Goal: Check status

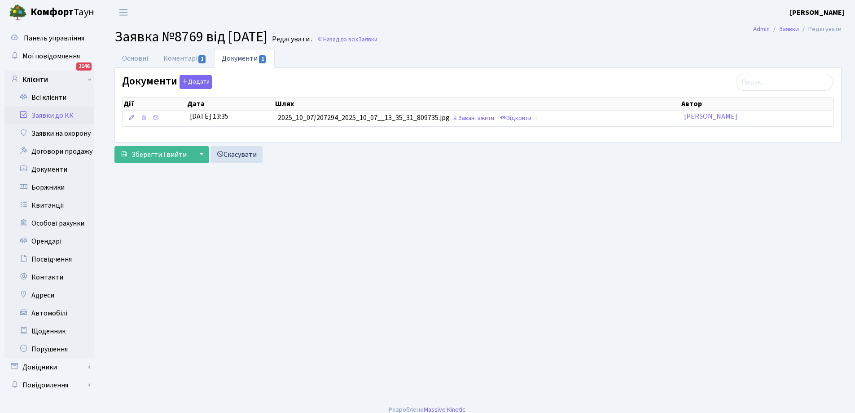
click at [50, 114] on link "Заявки до КК" at bounding box center [49, 115] width 90 height 18
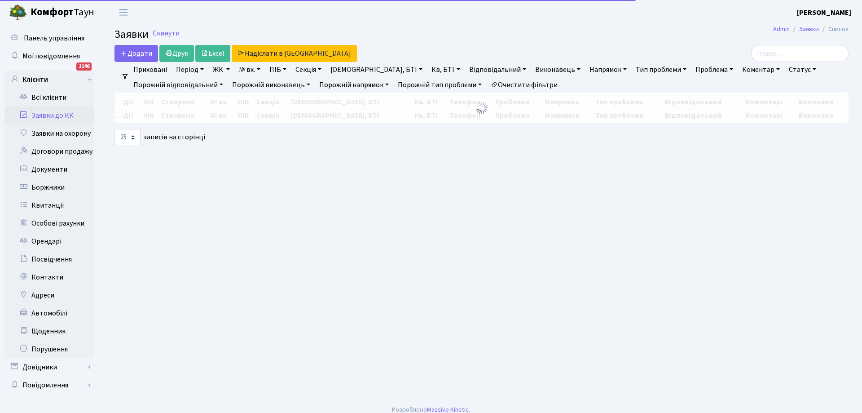
select select "25"
